Goal: Task Accomplishment & Management: Manage account settings

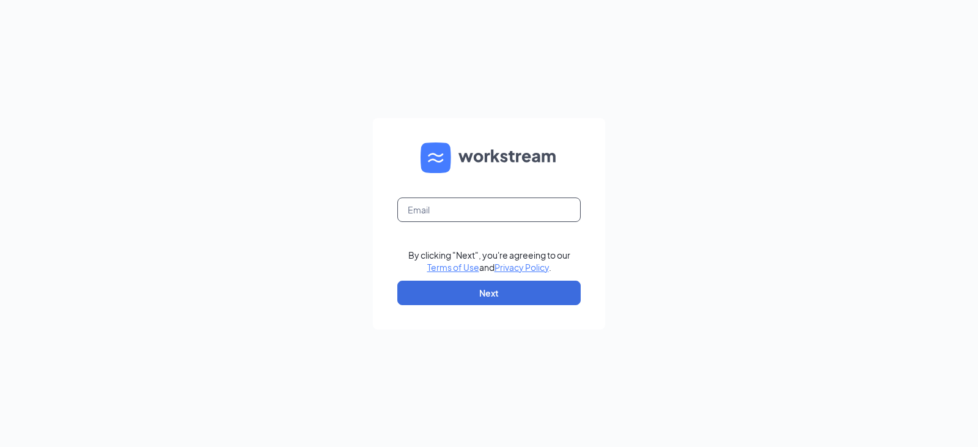
click at [486, 205] on input "text" at bounding box center [488, 209] width 183 height 24
type input "[EMAIL_ADDRESS][DOMAIN_NAME]"
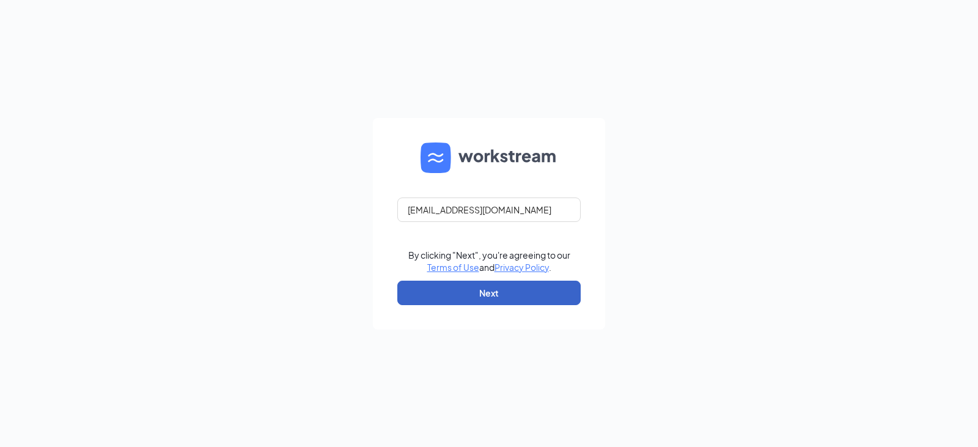
click at [491, 298] on button "Next" at bounding box center [488, 292] width 183 height 24
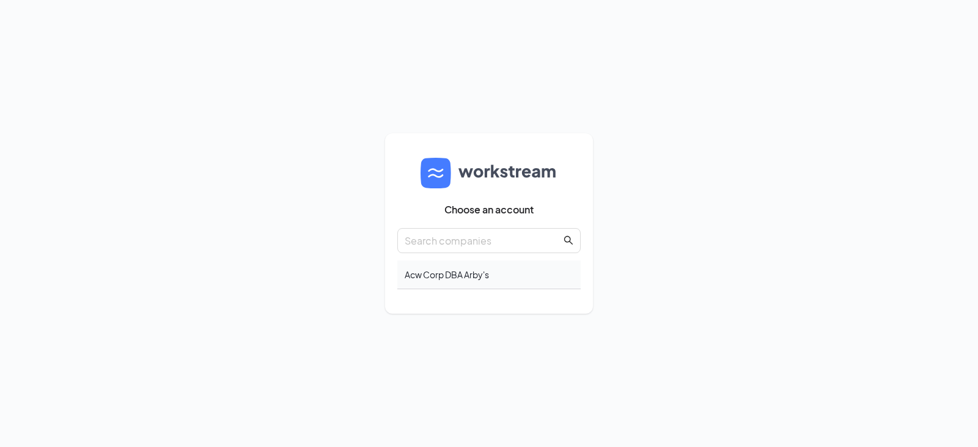
click at [488, 272] on div "Acw Corp DBA Arby's" at bounding box center [488, 274] width 183 height 29
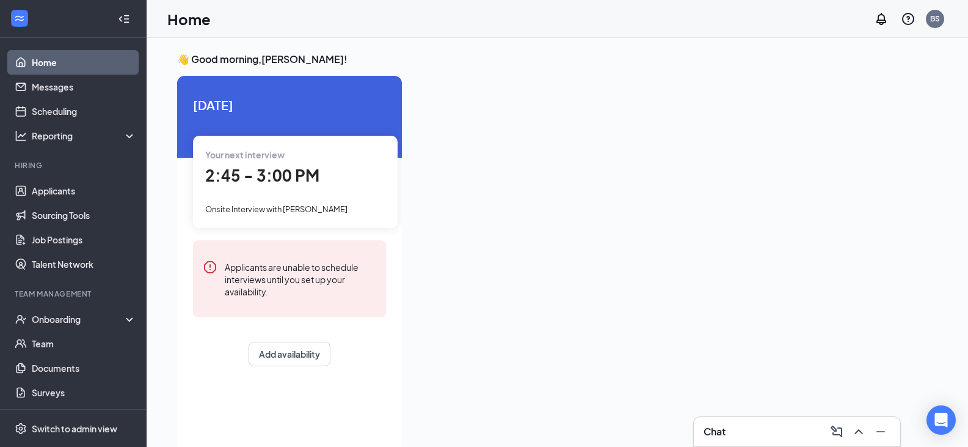
click at [711, 430] on h3 "Chat" at bounding box center [715, 431] width 22 height 13
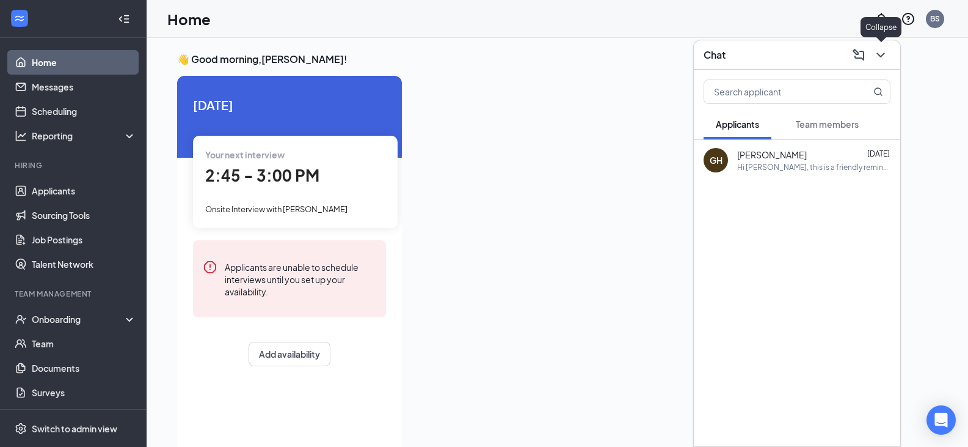
click at [882, 52] on icon "ChevronDown" at bounding box center [881, 55] width 15 height 15
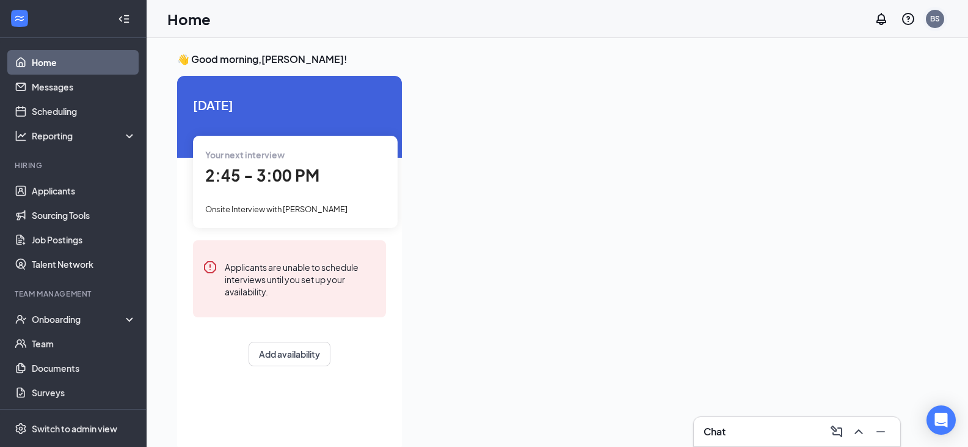
click at [935, 18] on div "BS" at bounding box center [936, 18] width 10 height 10
click at [826, 192] on div "Log out" at bounding box center [874, 187] width 132 height 12
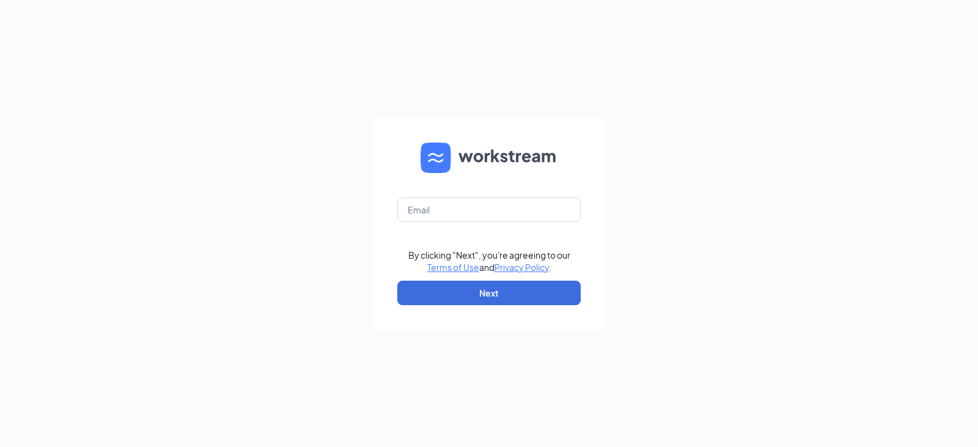
drag, startPoint x: 887, startPoint y: 116, endPoint x: 821, endPoint y: 88, distance: 72.3
click at [886, 116] on div "By clicking "Next", you're agreeing to our Terms of Use and Privacy Policy . Ne…" at bounding box center [489, 223] width 978 height 447
